Goal: Use online tool/utility: Utilize a website feature to perform a specific function

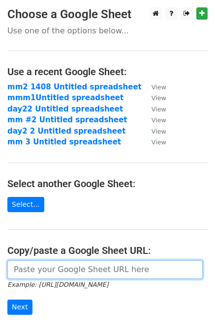
drag, startPoint x: 0, startPoint y: 0, endPoint x: 81, endPoint y: 269, distance: 280.4
click at [81, 269] on input "url" at bounding box center [104, 270] width 195 height 19
paste input "[URL][DOMAIN_NAME]"
type input "[URL][DOMAIN_NAME]"
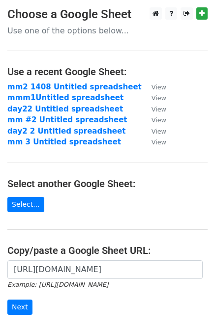
scroll to position [0, 0]
click at [20, 302] on input "Next" at bounding box center [19, 307] width 25 height 15
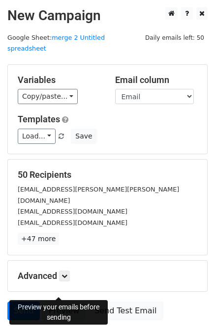
click at [64, 302] on link "Preview" at bounding box center [63, 311] width 43 height 19
